Goal: Task Accomplishment & Management: Complete application form

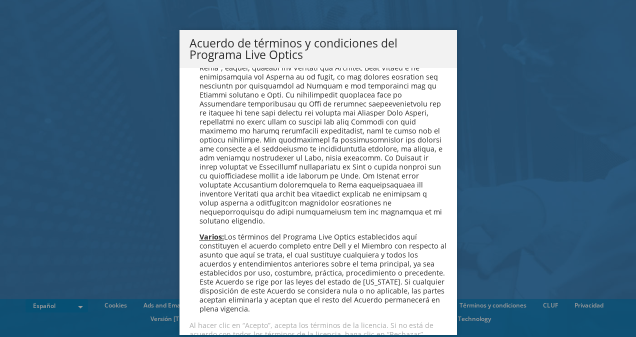
scroll to position [851, 0]
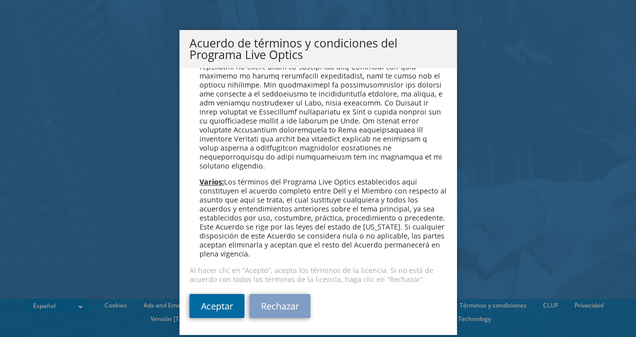
click at [210, 310] on link "Aceptar" at bounding box center [216, 306] width 55 height 24
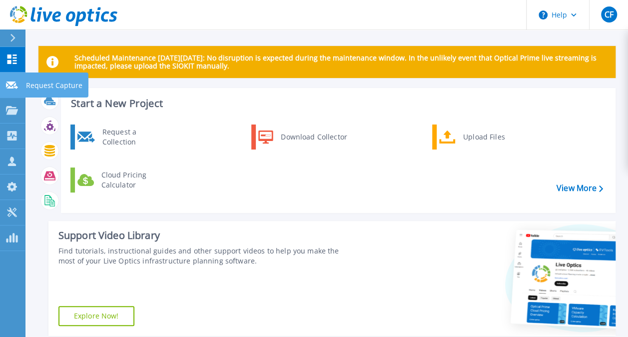
click at [11, 85] on icon at bounding box center [12, 84] width 12 height 7
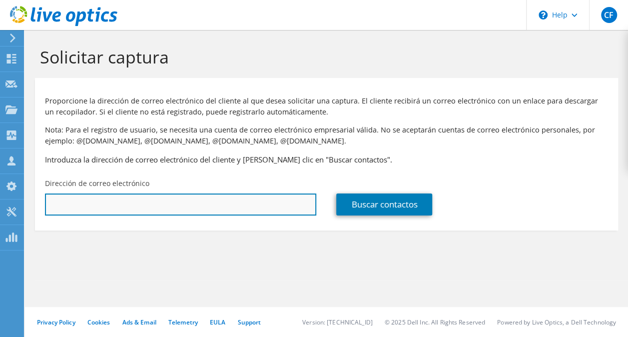
click at [82, 202] on input "text" at bounding box center [180, 204] width 271 height 22
paste input "[EMAIL_ADDRESS][DOMAIN_NAME]"
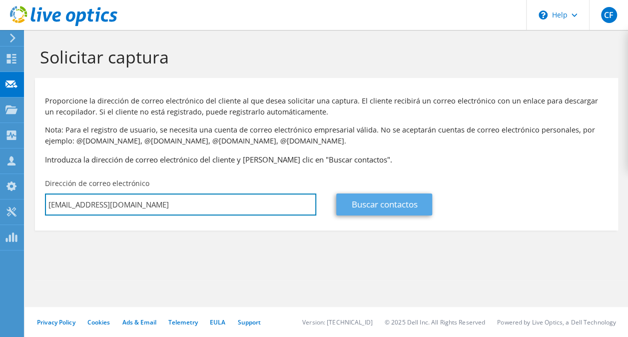
type input "[EMAIL_ADDRESS][DOMAIN_NAME]"
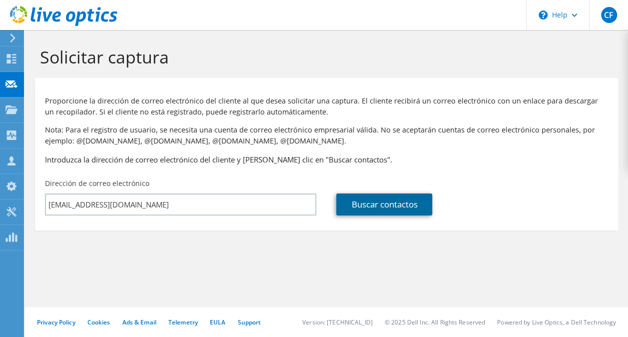
click at [365, 207] on link "Buscar contactos" at bounding box center [384, 204] width 96 height 22
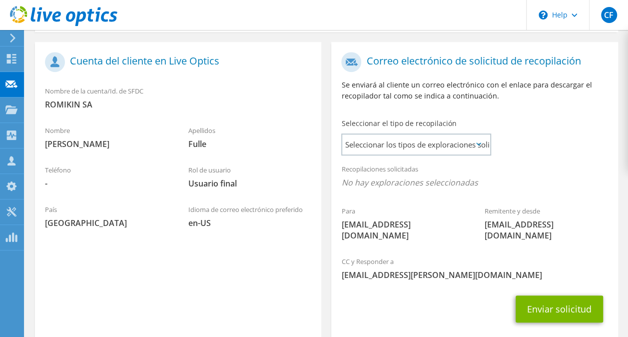
scroll to position [200, 0]
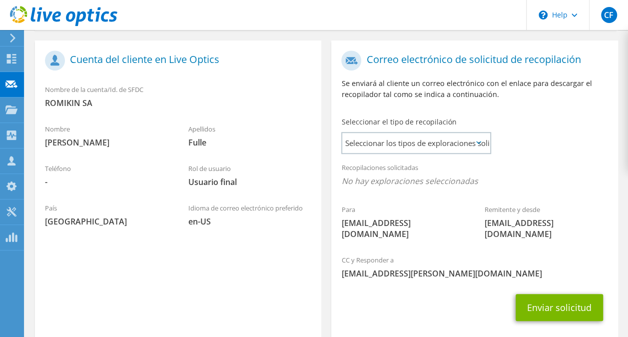
click at [479, 143] on icon at bounding box center [478, 142] width 5 height 3
click at [476, 144] on icon at bounding box center [478, 142] width 5 height 3
click at [422, 139] on span "Seleccionar los tipos de exploraciones solicitados" at bounding box center [415, 143] width 147 height 20
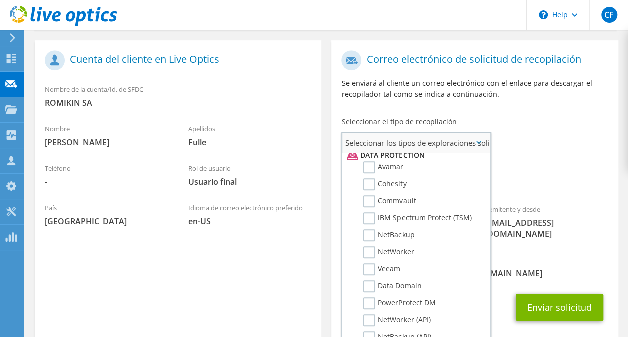
scroll to position [445, 0]
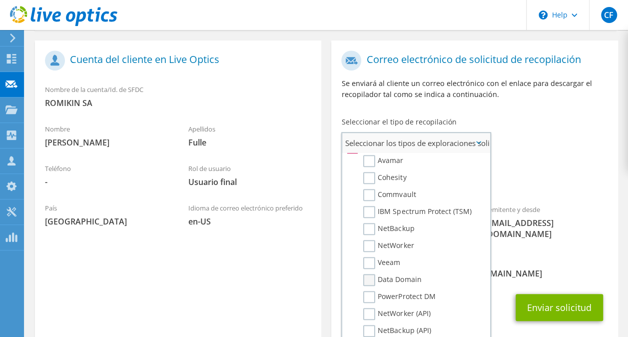
click at [372, 280] on label "Data Domain" at bounding box center [392, 280] width 58 height 12
click at [0, 0] on input "Data Domain" at bounding box center [0, 0] width 0 height 0
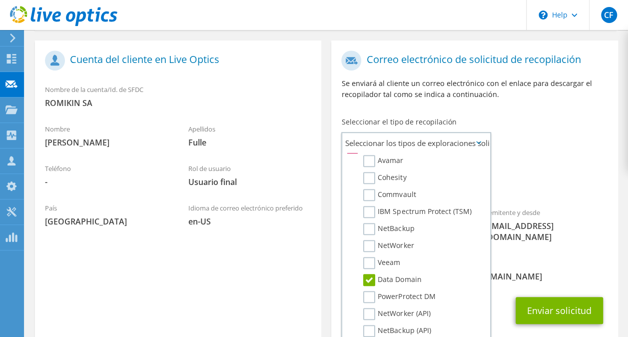
click at [534, 174] on div "Recopilaciones solicitadas No hay exploraciones seleccionadas Data Domain" at bounding box center [474, 177] width 286 height 40
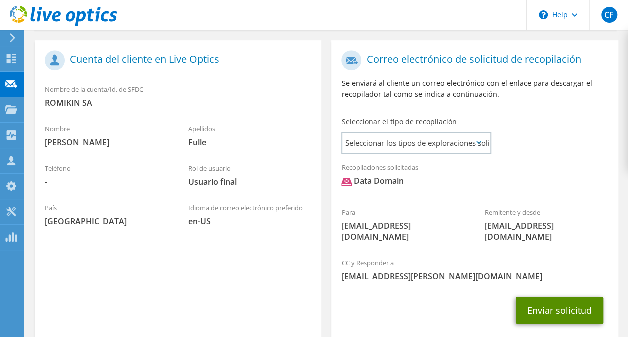
click at [550, 299] on button "Enviar solicitud" at bounding box center [559, 310] width 87 height 27
